Goal: Navigation & Orientation: Understand site structure

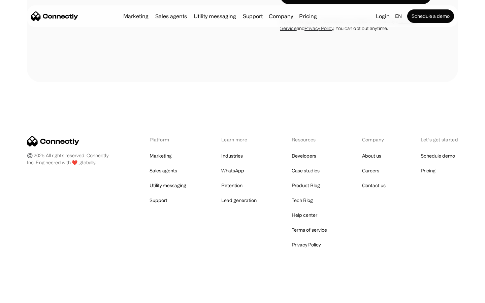
scroll to position [1774, 0]
